Goal: Transaction & Acquisition: Purchase product/service

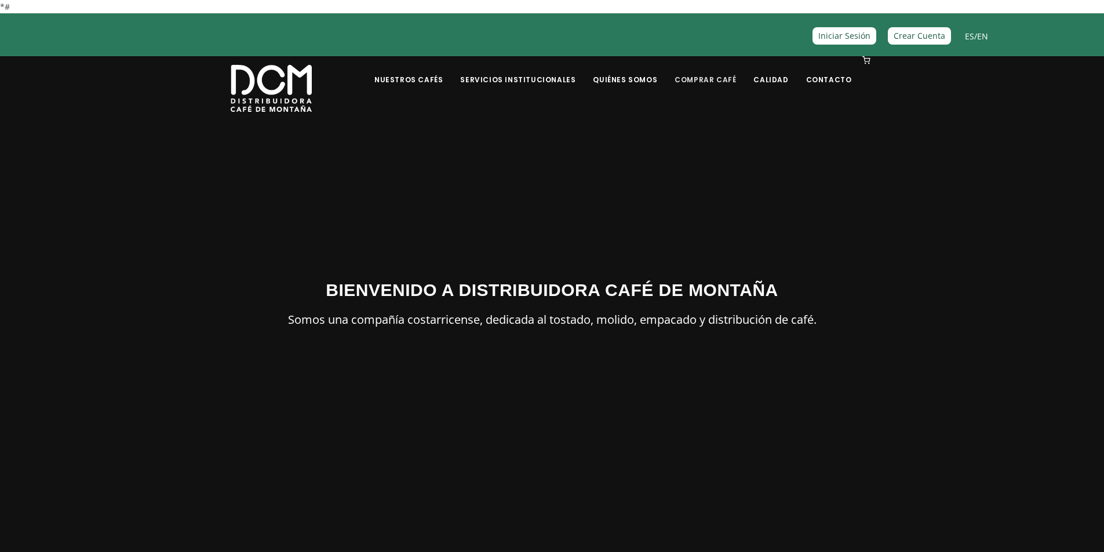
click at [708, 79] on link "Comprar Café" at bounding box center [705, 70] width 75 height 27
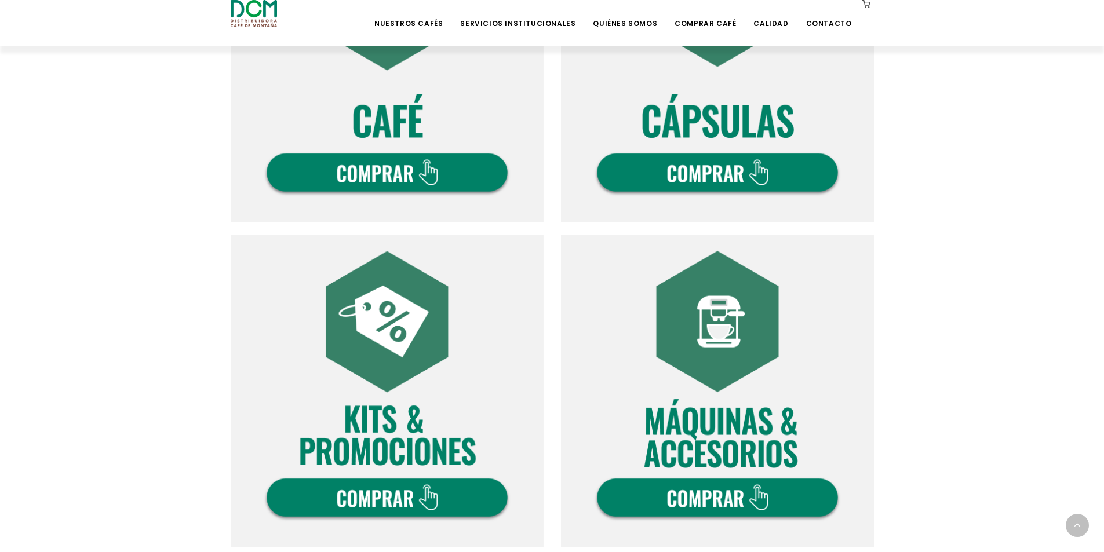
scroll to position [696, 0]
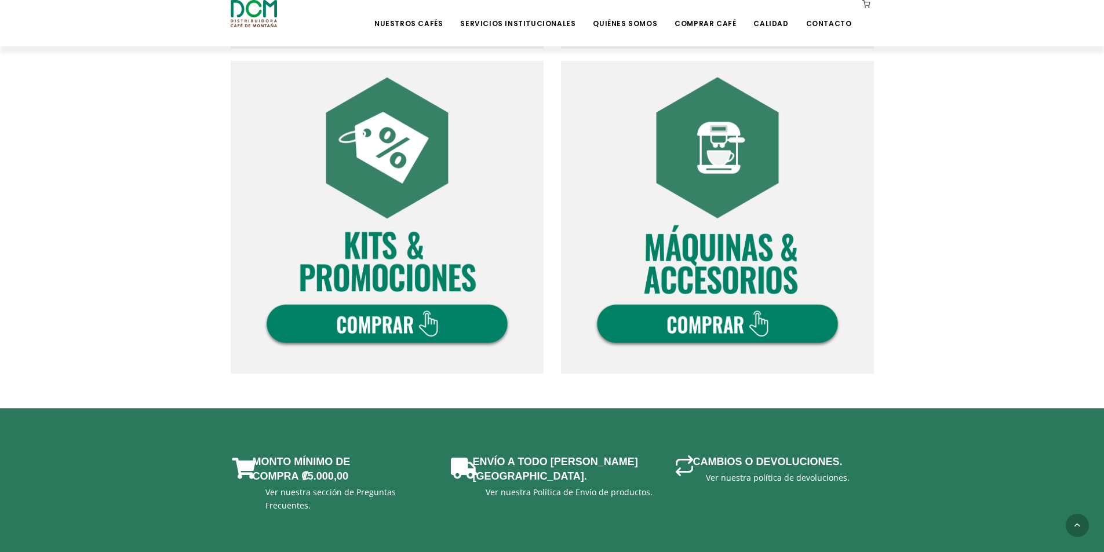
click at [397, 318] on img at bounding box center [387, 217] width 313 height 313
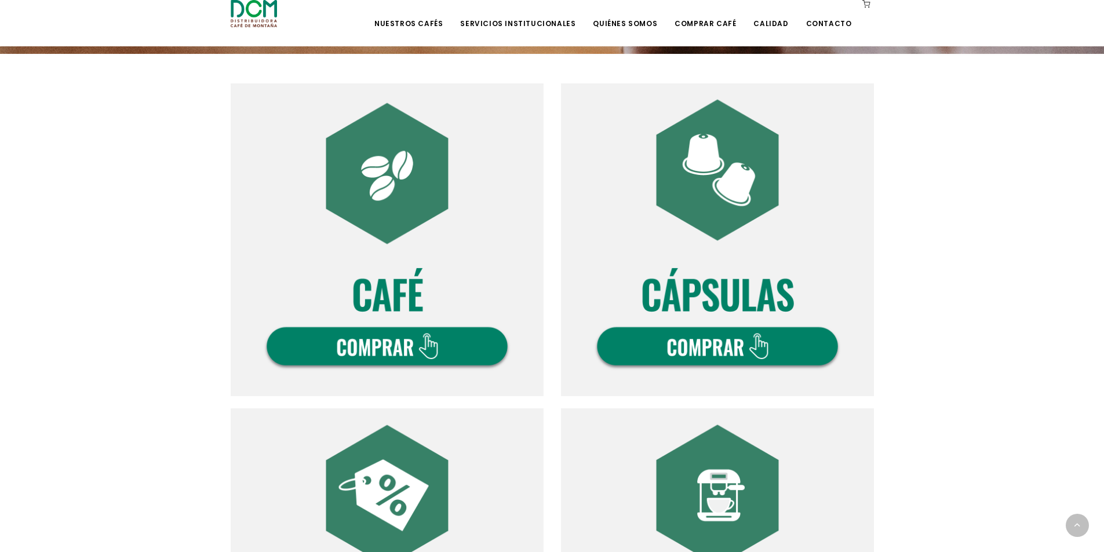
click at [362, 348] on img at bounding box center [387, 239] width 313 height 313
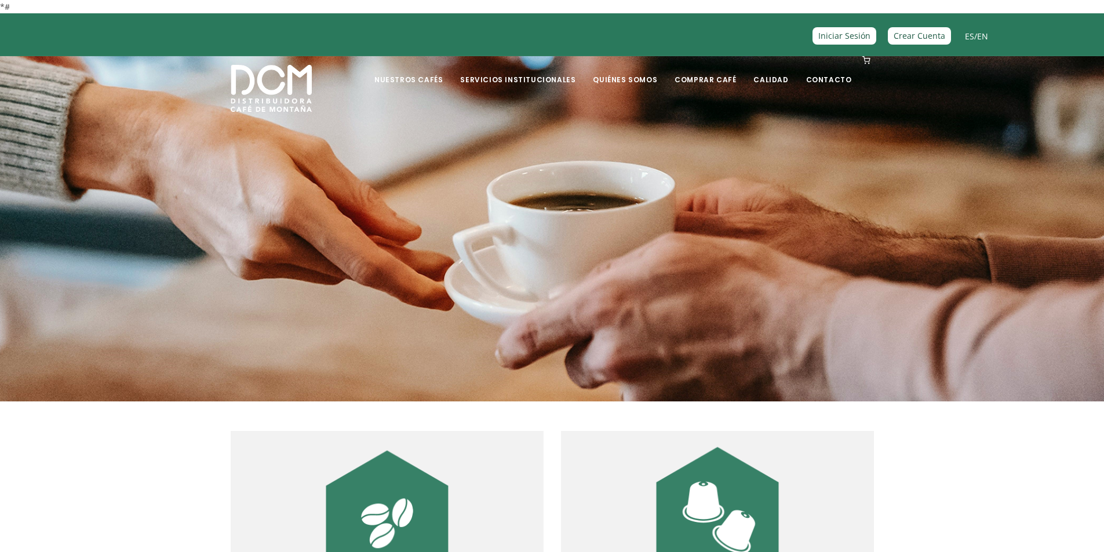
scroll to position [174, 0]
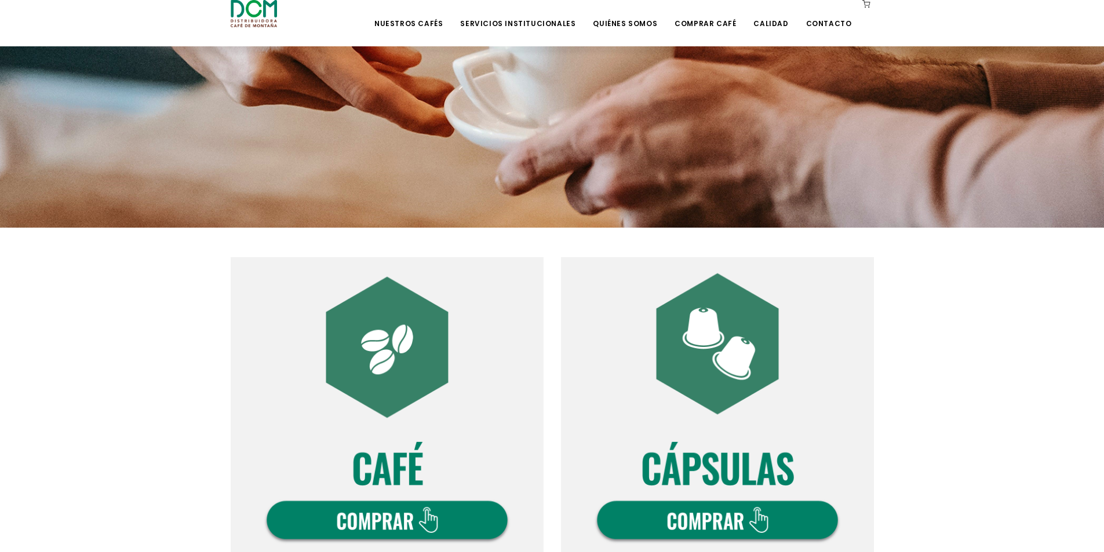
click at [352, 508] on img at bounding box center [387, 413] width 313 height 313
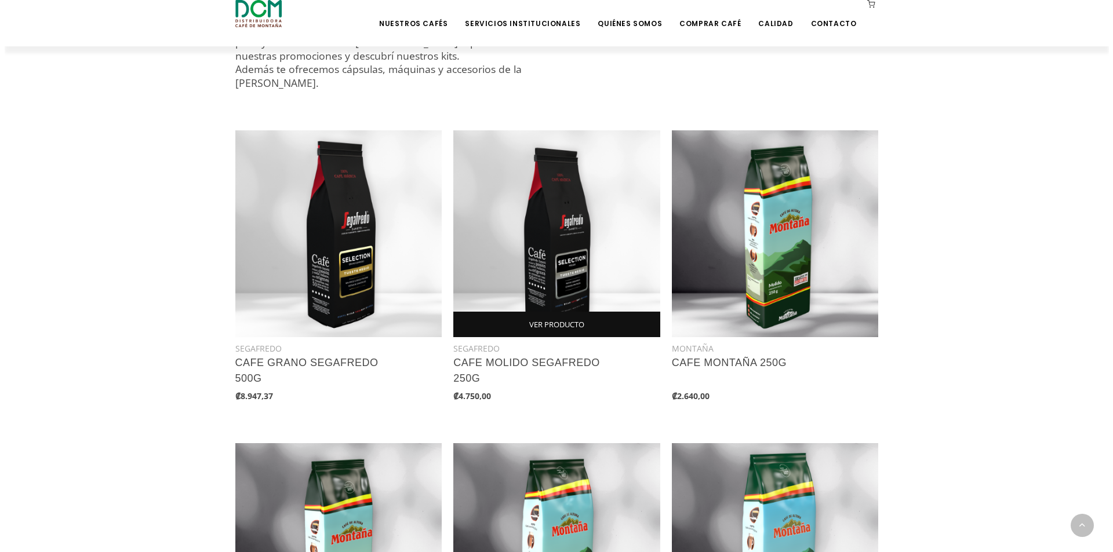
scroll to position [522, 0]
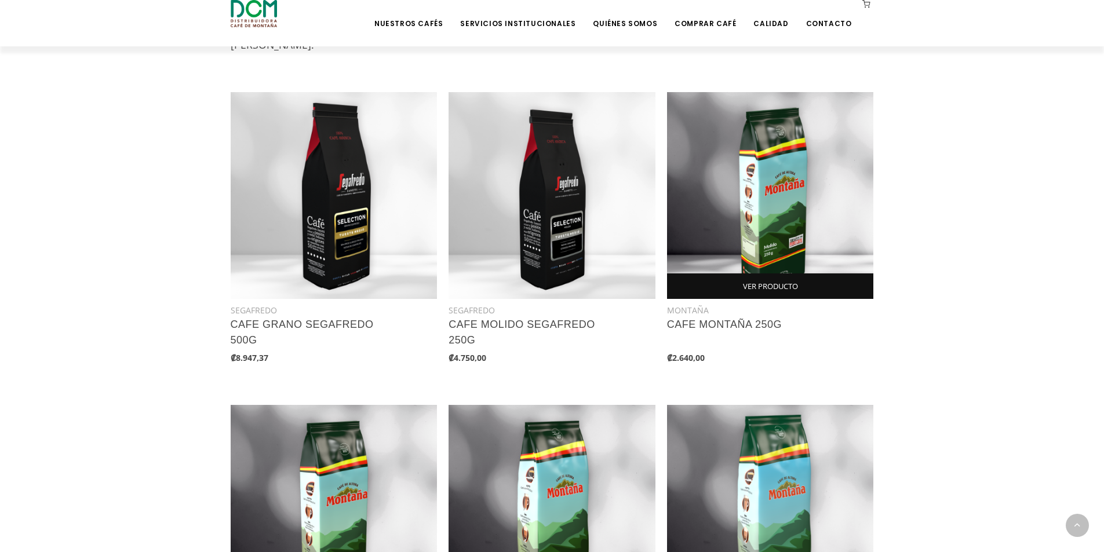
click at [765, 283] on link "VER PRODUCTO" at bounding box center [770, 287] width 207 height 26
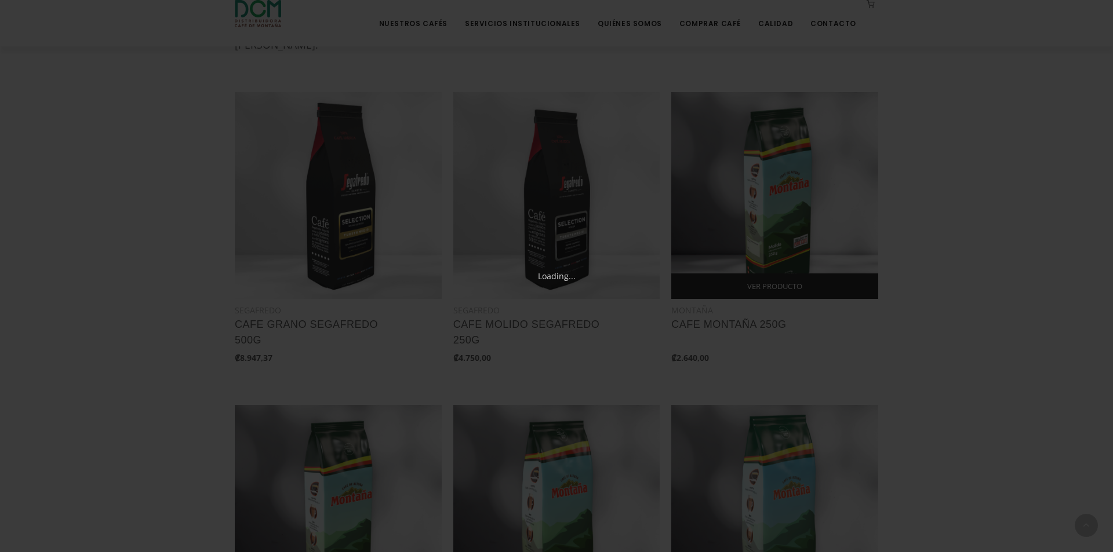
scroll to position [133, 0]
